Goal: Complete application form

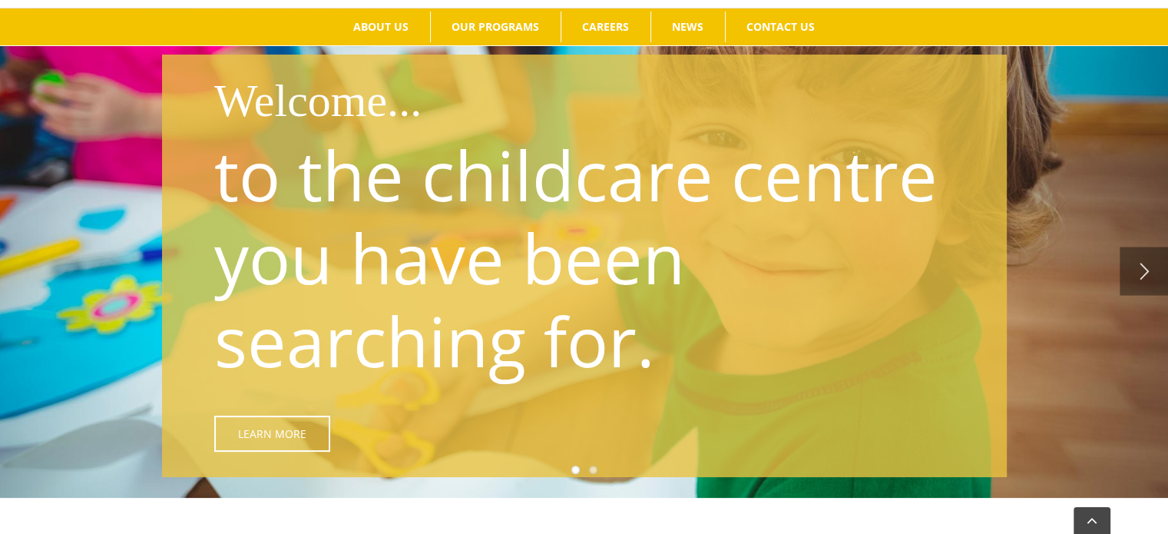
scroll to position [209, 0]
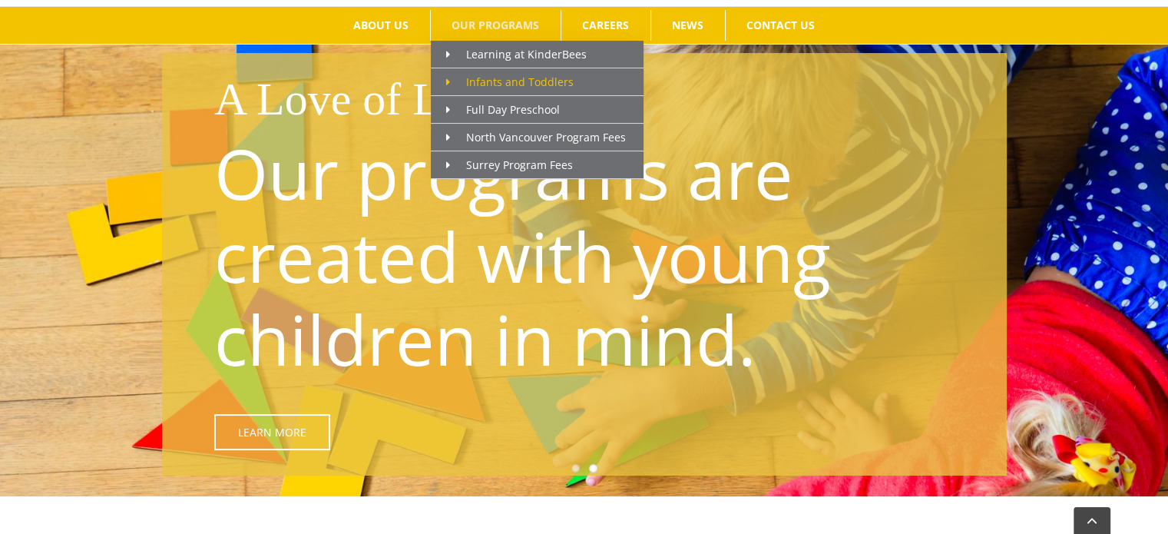
click at [492, 74] on span "Infants and Toddlers" at bounding box center [509, 81] width 127 height 15
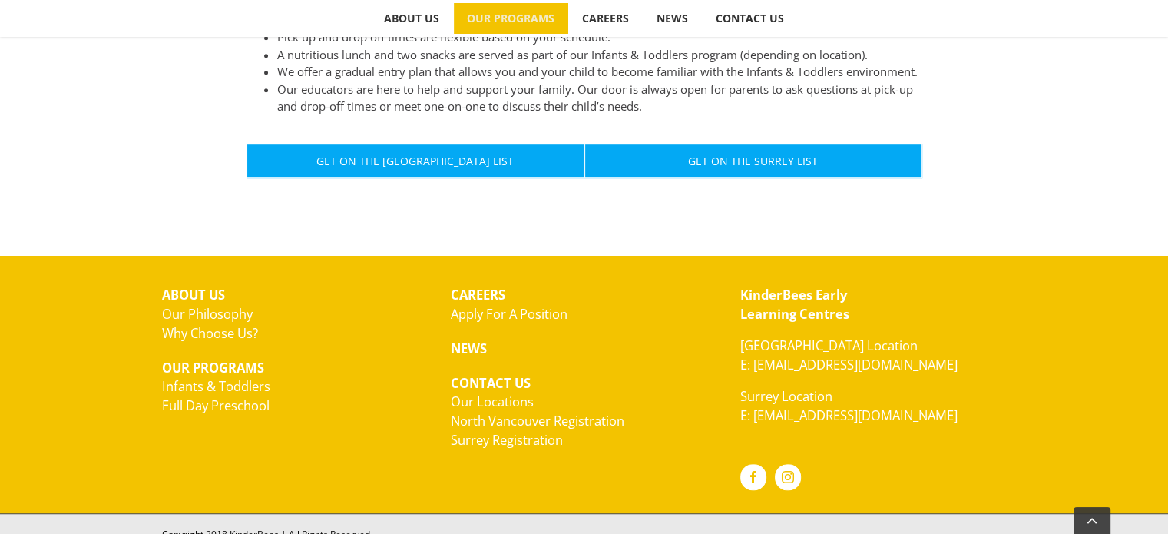
scroll to position [1009, 0]
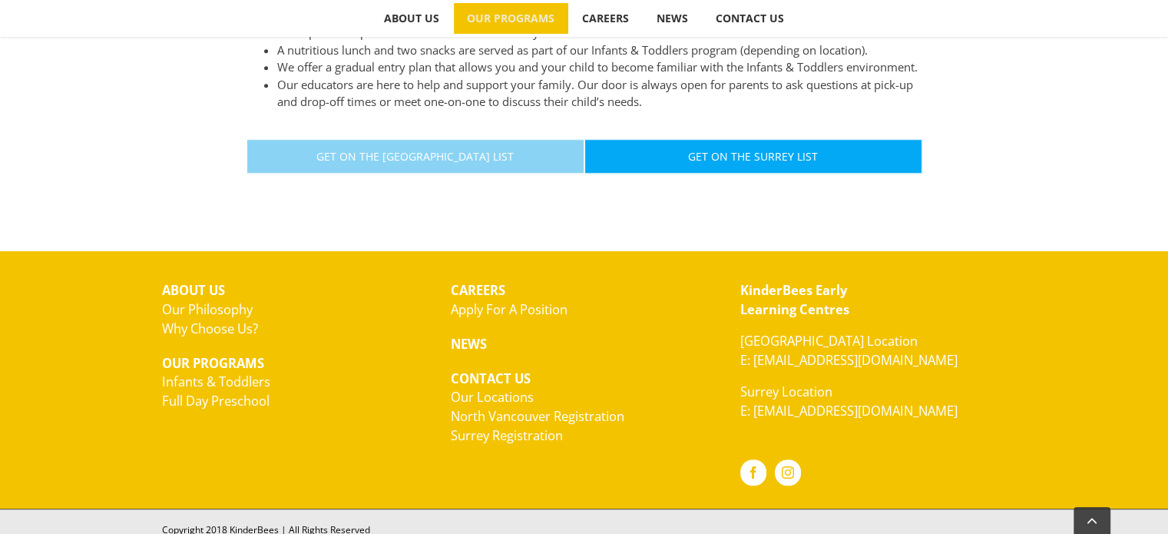
click at [408, 160] on link "Get On The North Vancouver List" at bounding box center [416, 156] width 338 height 35
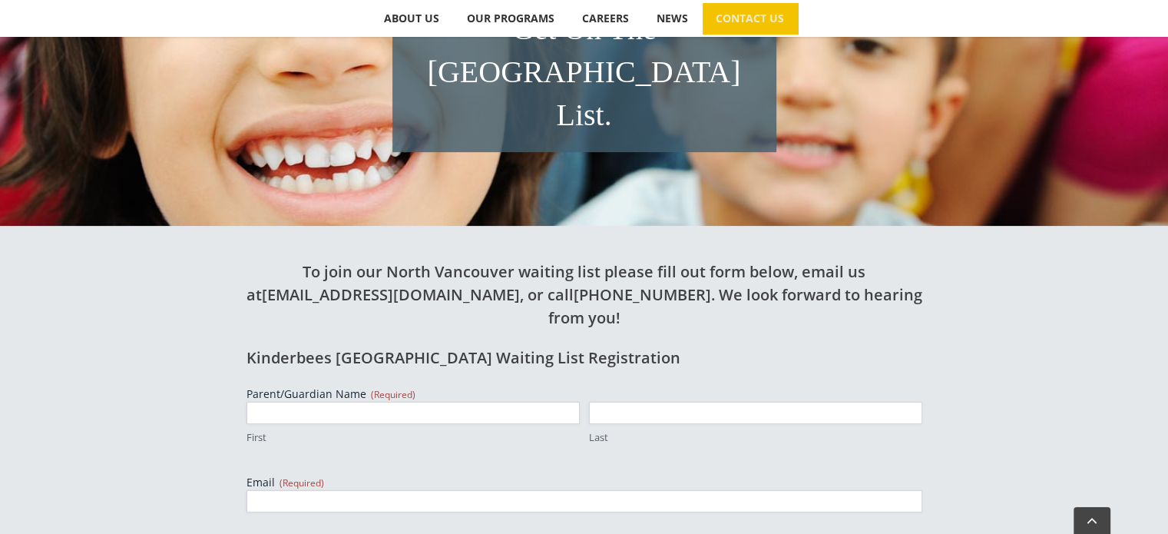
scroll to position [358, 0]
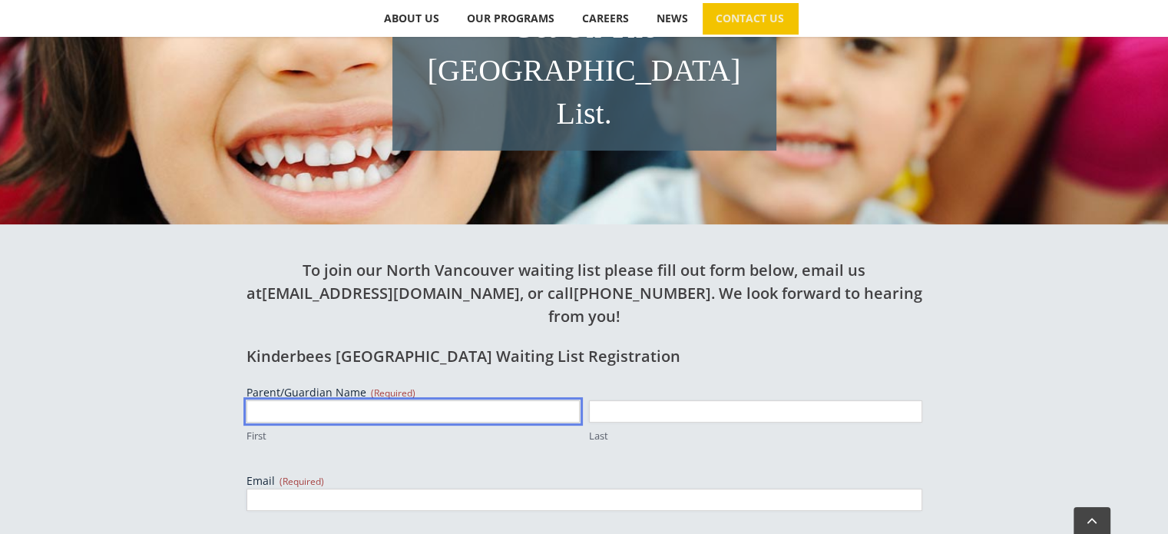
click at [298, 400] on input "First" at bounding box center [413, 411] width 333 height 22
type input "Sabdeep"
type input "Sidhu"
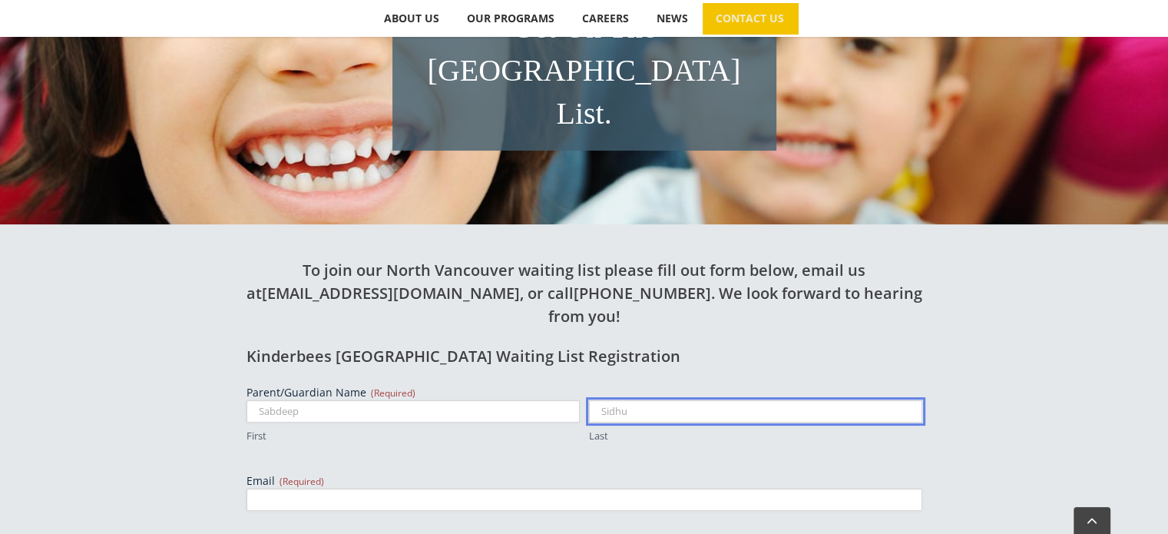
type input "[EMAIL_ADDRESS][DOMAIN_NAME]"
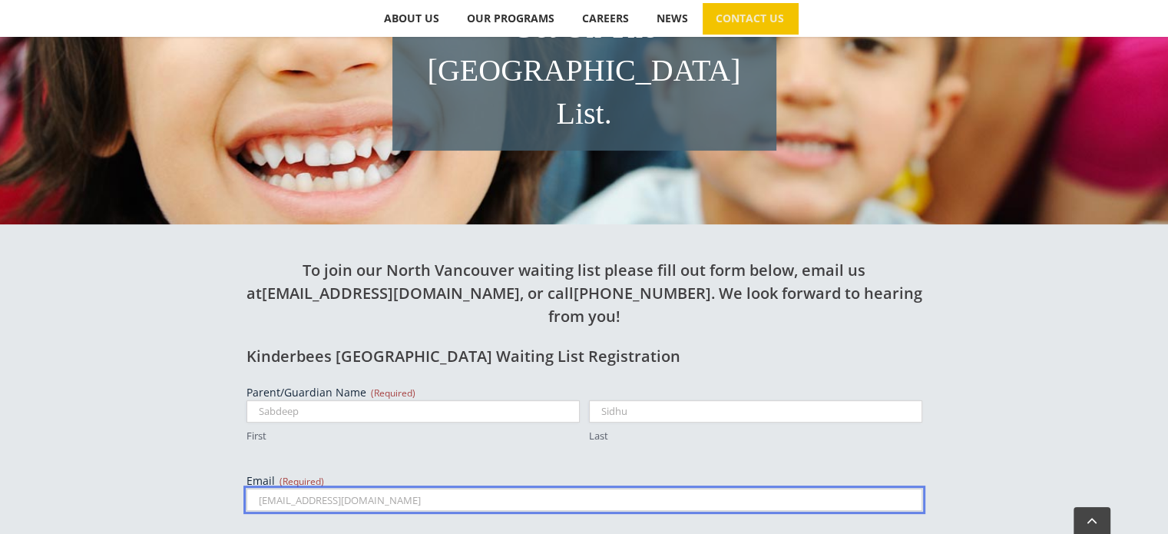
type input "6042905605"
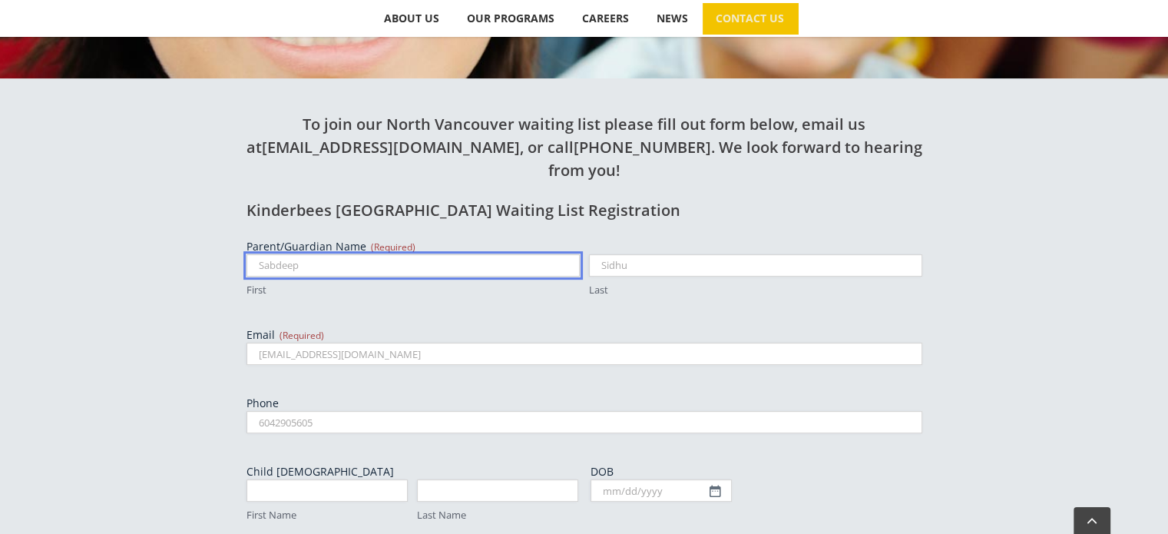
scroll to position [508, 0]
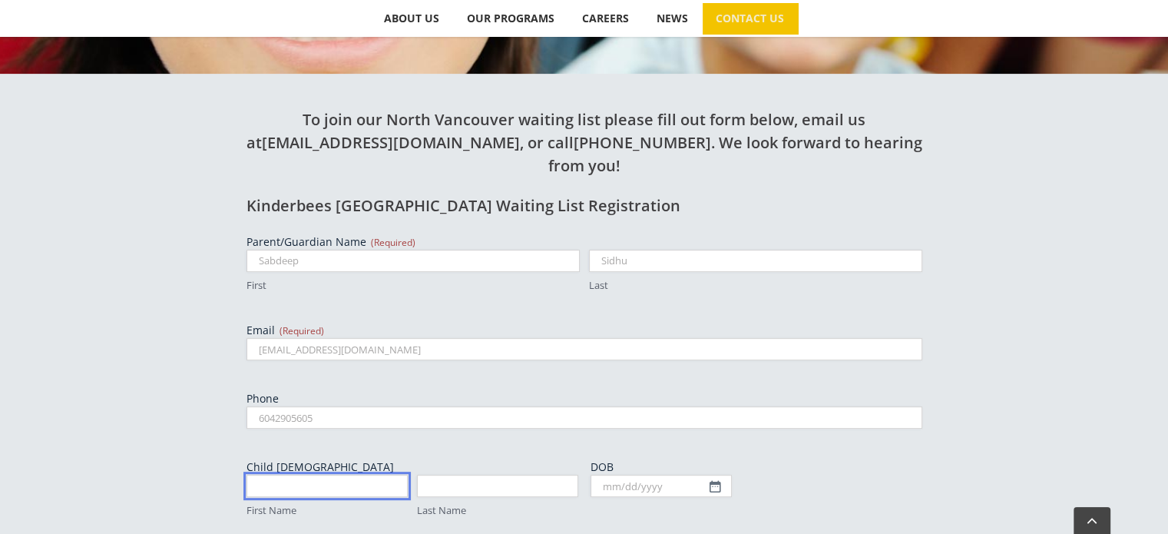
click at [310, 475] on input "First Name" at bounding box center [327, 486] width 161 height 22
type input "Naveen"
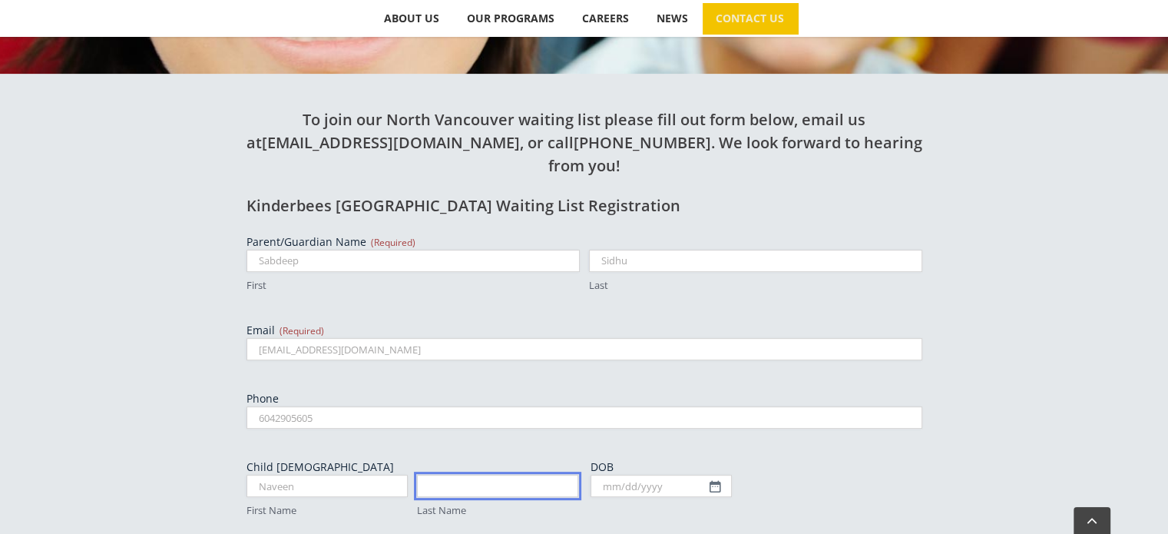
click at [445, 475] on input "Last Name" at bounding box center [497, 486] width 161 height 22
type input "[PERSON_NAME]"
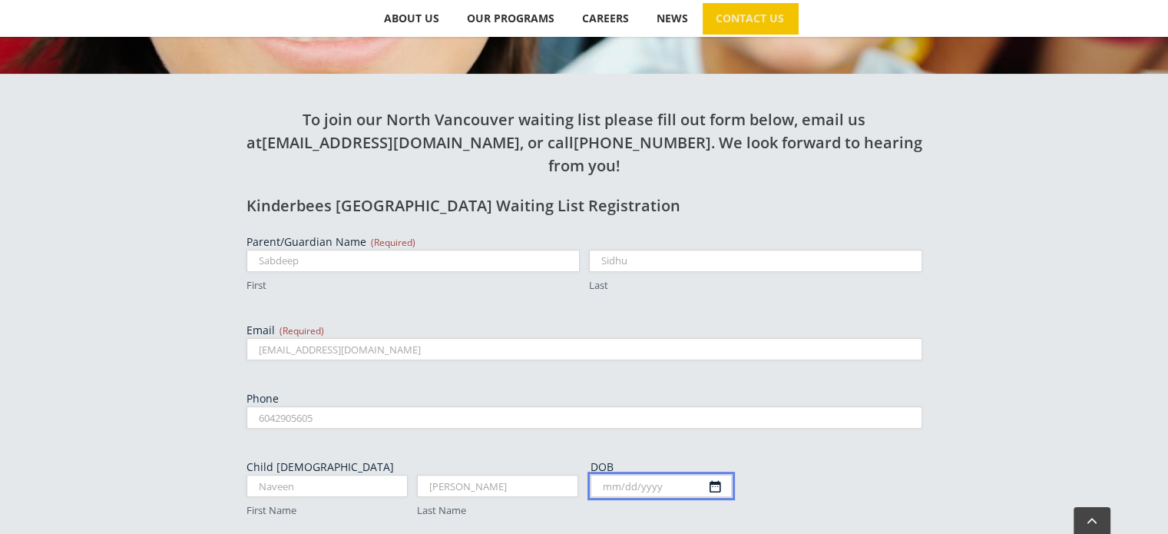
click at [724, 416] on body "Skip to content Search for:  ABOUT US Our Philosophy Why Choose Us? OUR PROGRA…" at bounding box center [584, 381] width 1168 height 1778
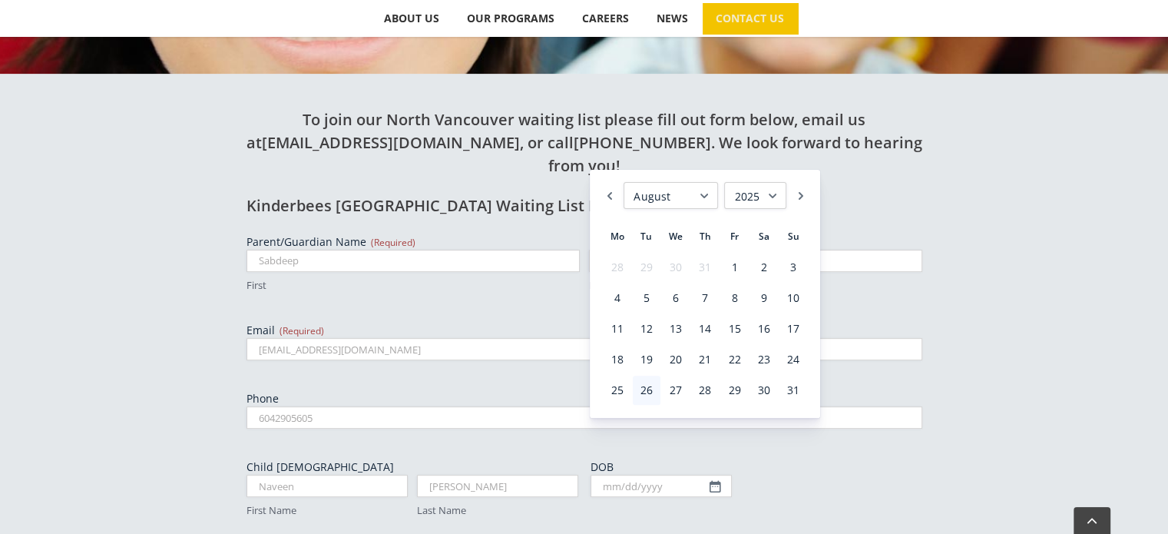
click at [707, 197] on select "January February March April May June July August September October November De…" at bounding box center [671, 195] width 94 height 27
click at [733, 393] on link "31" at bounding box center [735, 390] width 28 height 29
type input "[DATE]"
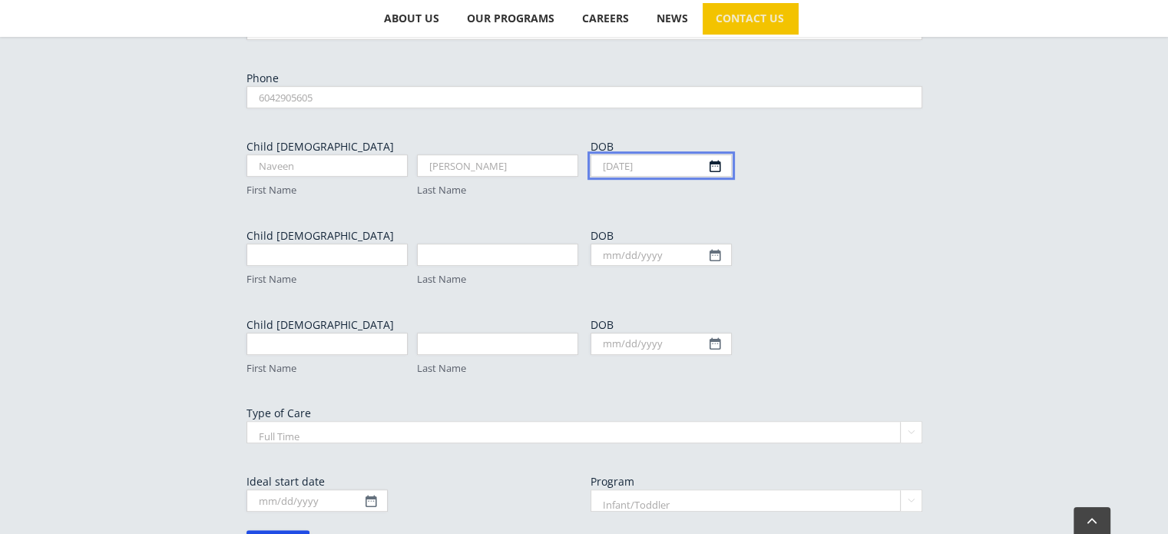
scroll to position [833, 0]
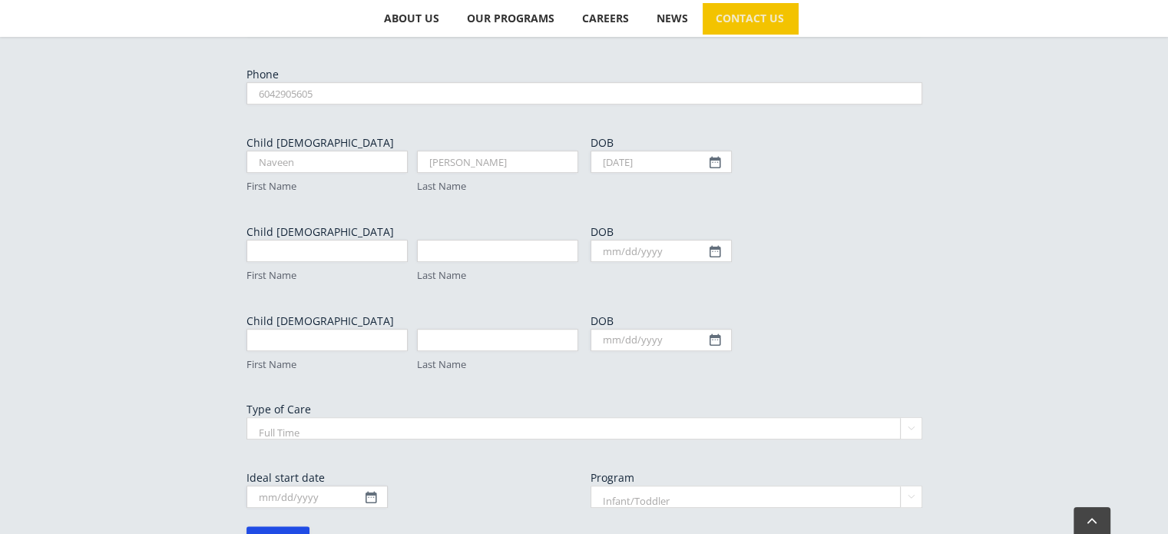
click at [659, 417] on select "Full Time Part Time" at bounding box center [585, 428] width 676 height 22
click at [247, 417] on select "Full Time Part Time" at bounding box center [585, 428] width 676 height 22
click at [375, 485] on input "Ideal start date" at bounding box center [317, 496] width 141 height 22
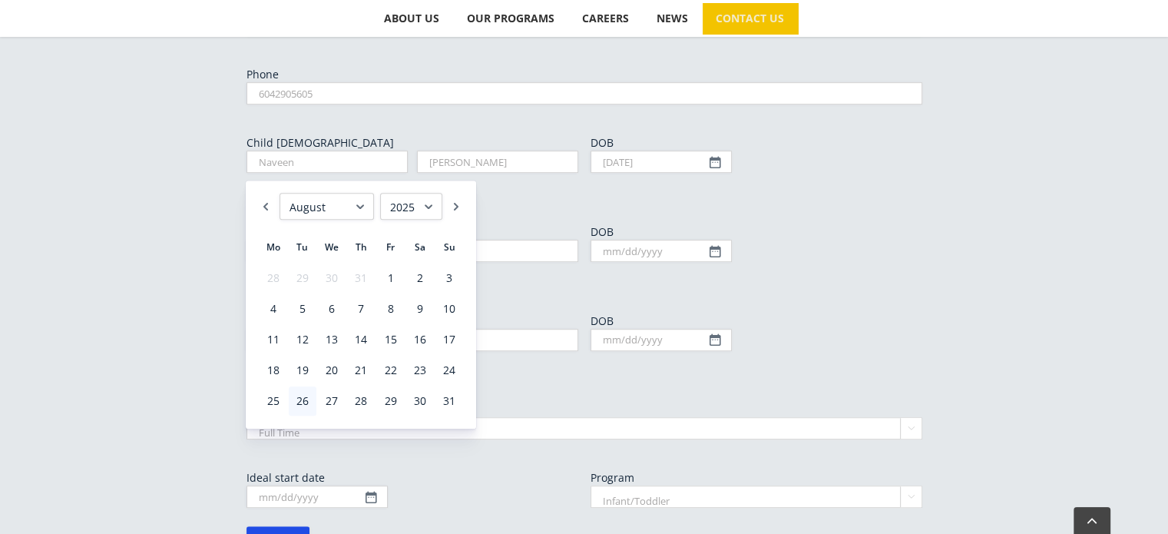
click at [359, 197] on select "January February March April May June July August September October November De…" at bounding box center [327, 206] width 94 height 27
click at [427, 201] on select "1925 1926 1927 1928 1929 1930 1931 1932 1933 1934 1935 1936 1937 1938 1939 1940…" at bounding box center [411, 206] width 62 height 27
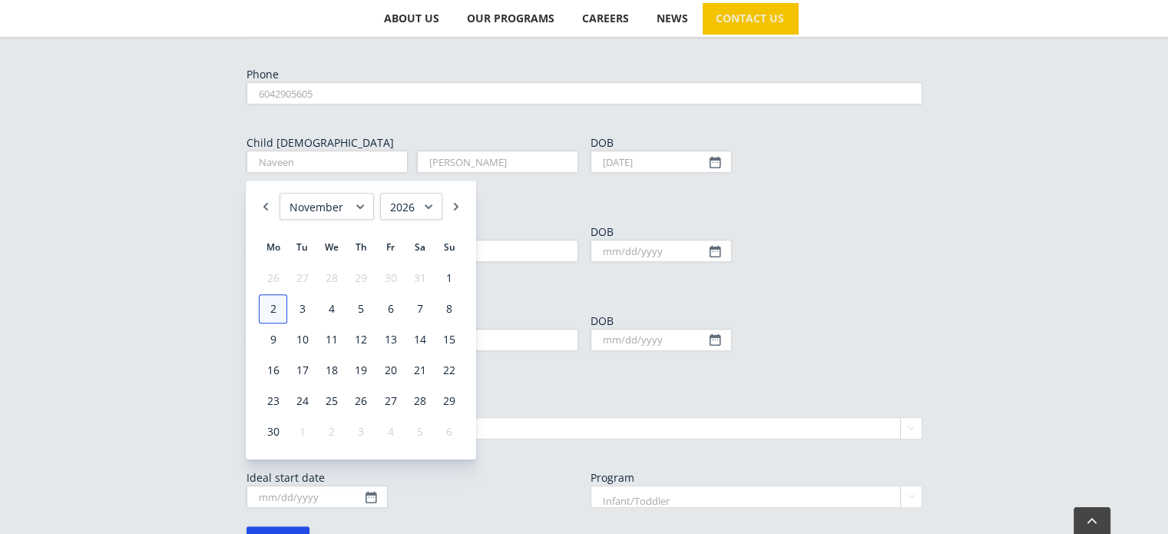
click at [274, 307] on link "2" at bounding box center [273, 308] width 28 height 29
type input "[DATE]"
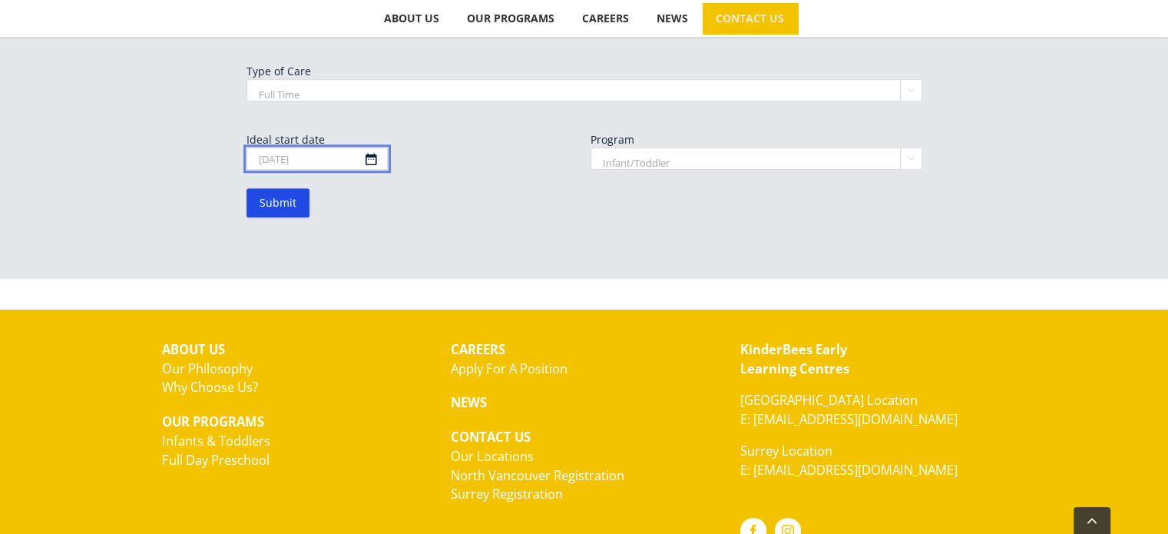
scroll to position [1177, 0]
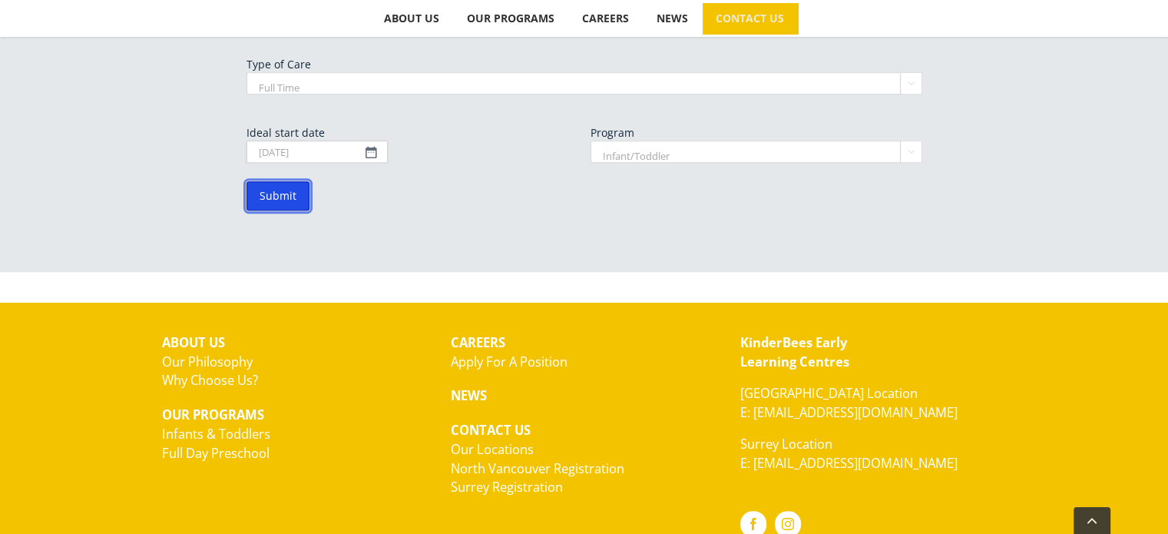
click at [280, 181] on input "Submit" at bounding box center [278, 195] width 63 height 29
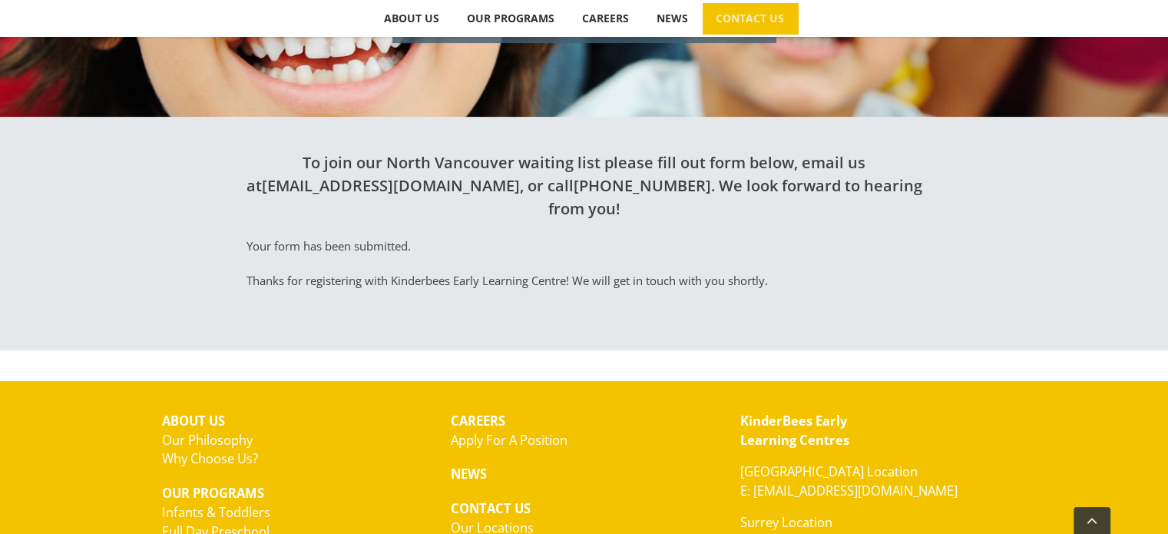
scroll to position [464, 0]
